Goal: Find contact information: Find contact information

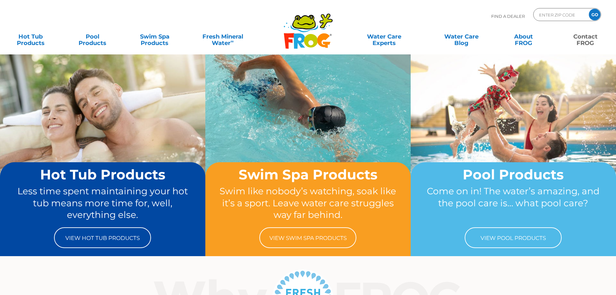
click at [582, 38] on link "Contact FROG" at bounding box center [585, 36] width 48 height 13
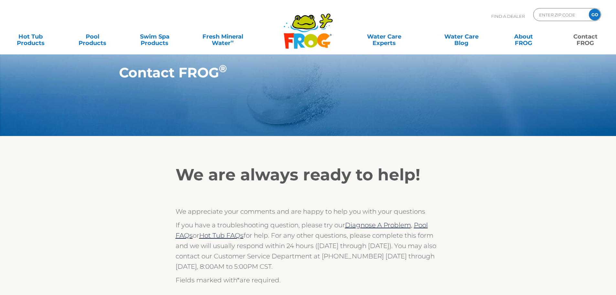
click at [582, 40] on link "Contact FROG" at bounding box center [585, 36] width 48 height 13
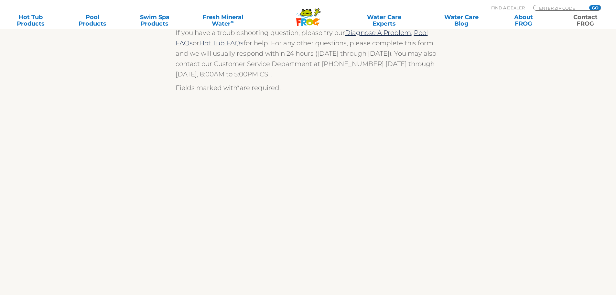
scroll to position [194, 0]
